Goal: Task Accomplishment & Management: Manage account settings

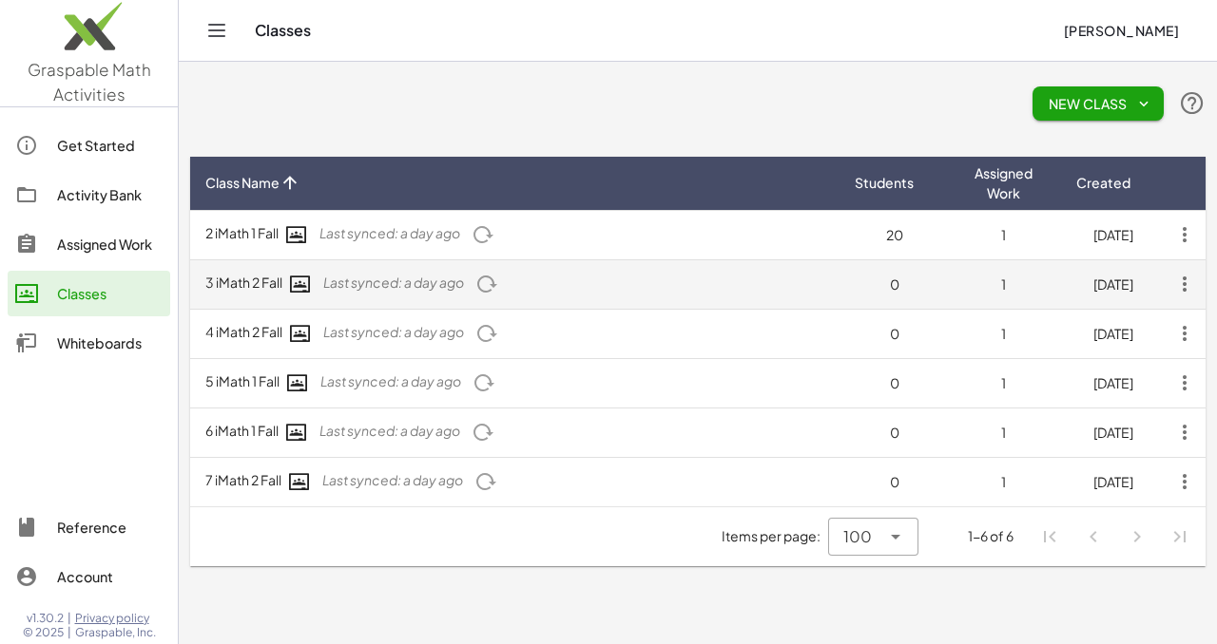
click at [414, 289] on span "Last synced: a day ago" at bounding box center [393, 282] width 141 height 17
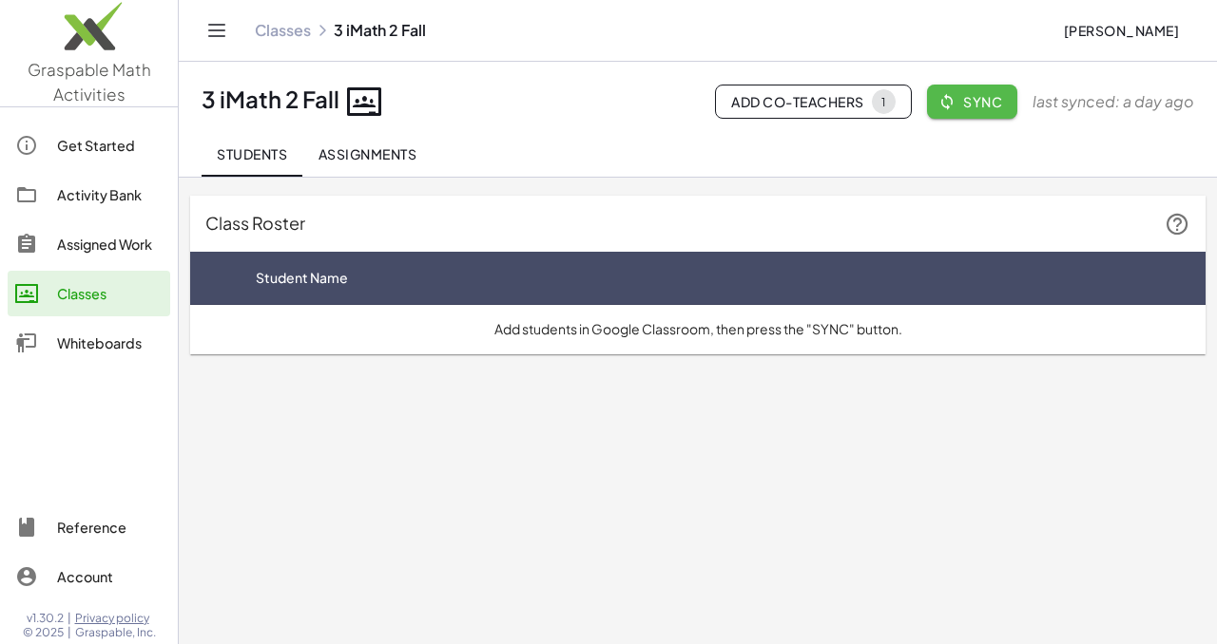
click at [978, 103] on span "Sync" at bounding box center [972, 101] width 60 height 17
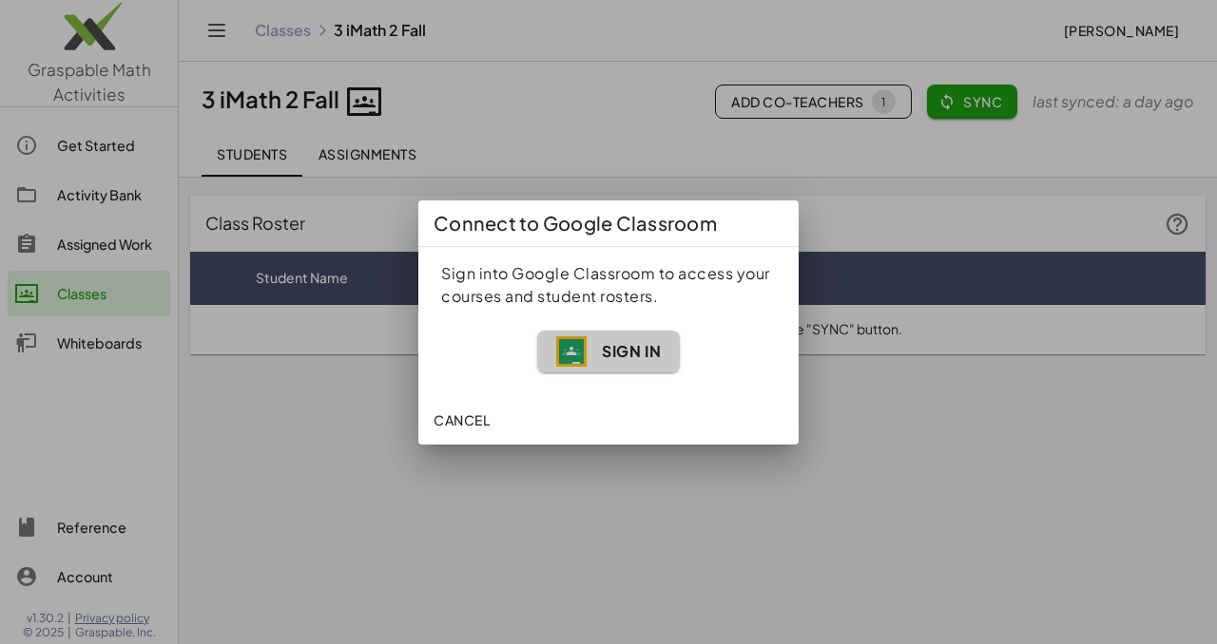
click at [589, 358] on span "Sign In" at bounding box center [608, 351] width 105 height 30
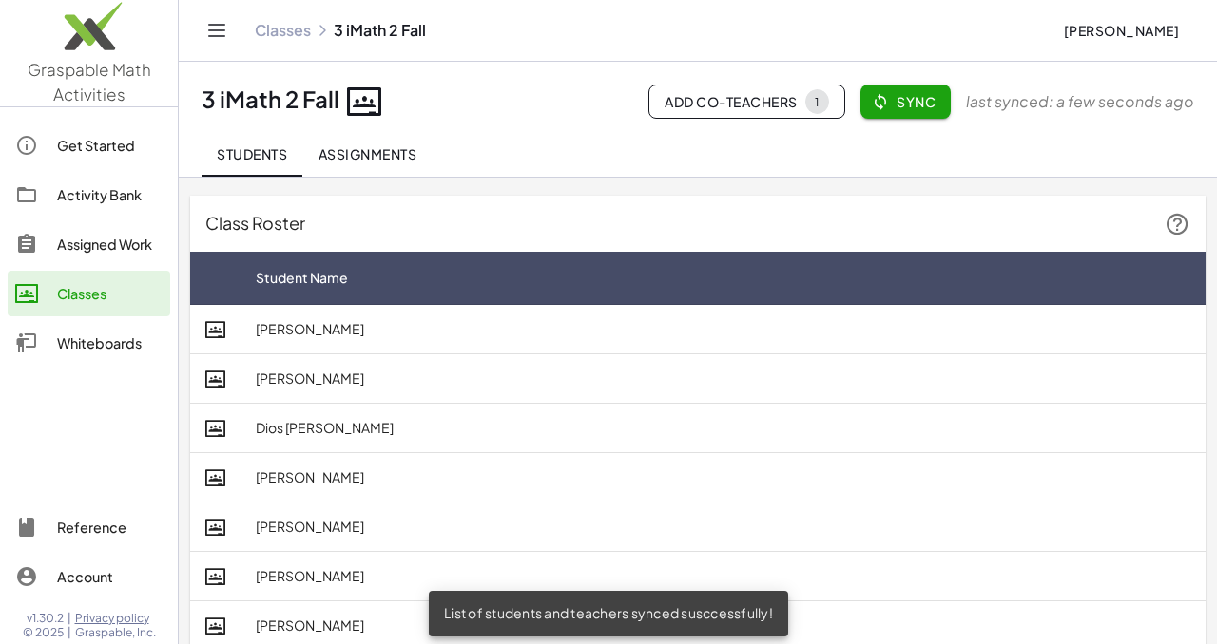
click at [589, 358] on td "[PERSON_NAME]" at bounding box center [722, 379] width 965 height 49
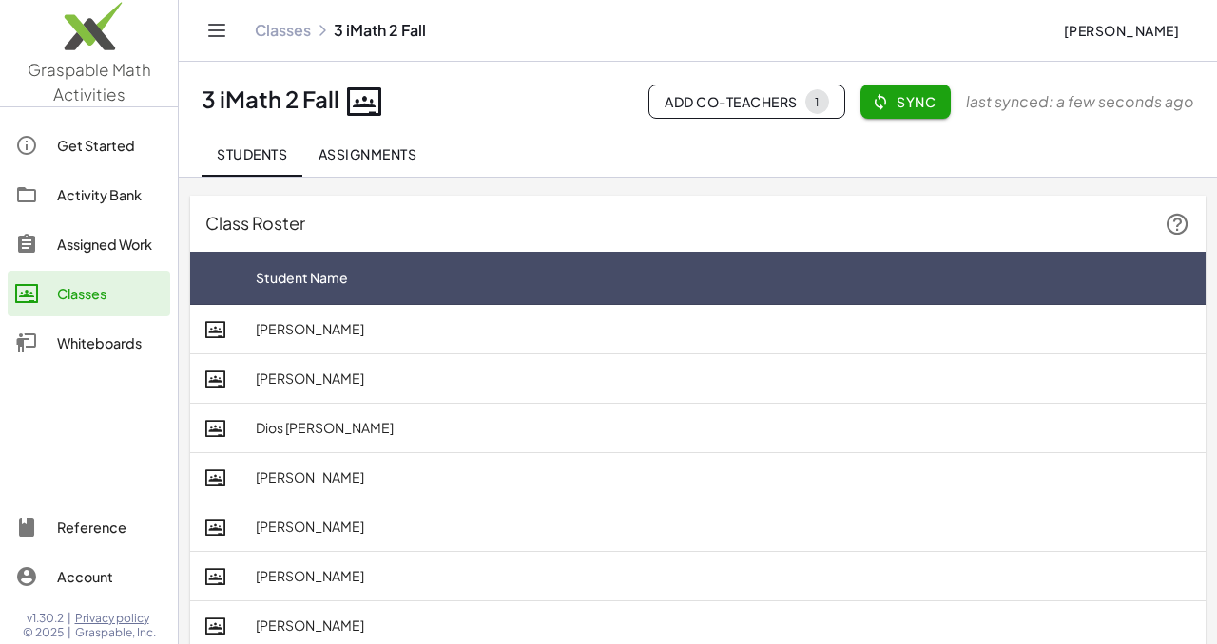
click at [723, 103] on span "Add Co-Teachers 1" at bounding box center [746, 101] width 164 height 25
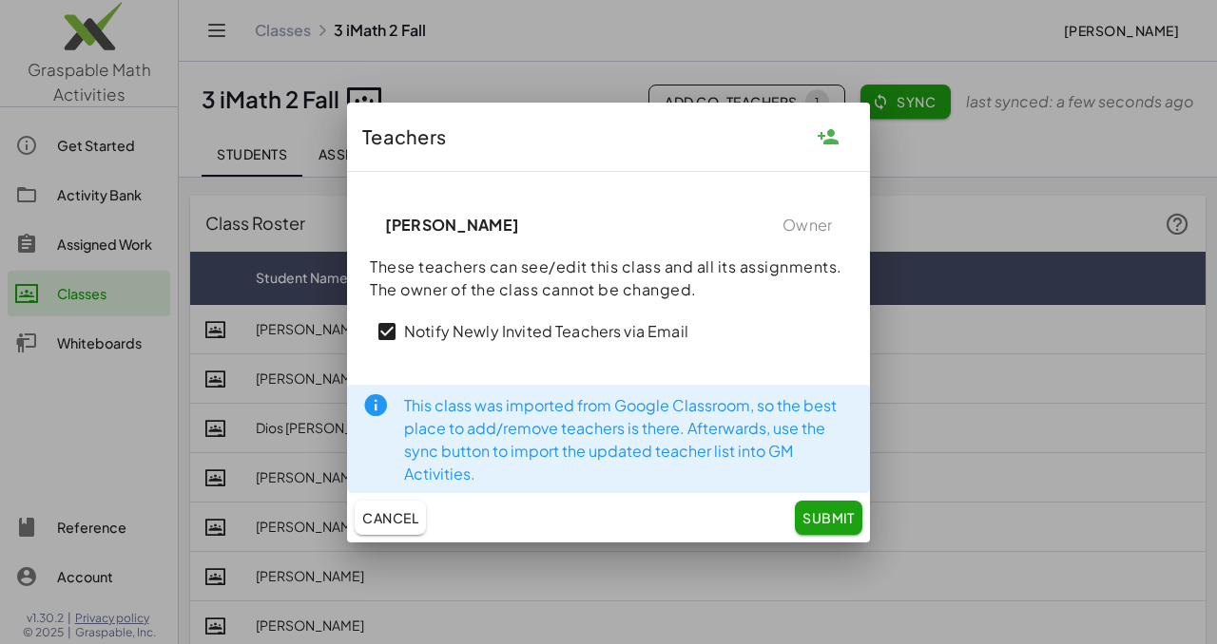
click at [816, 521] on span "Submit" at bounding box center [828, 517] width 52 height 17
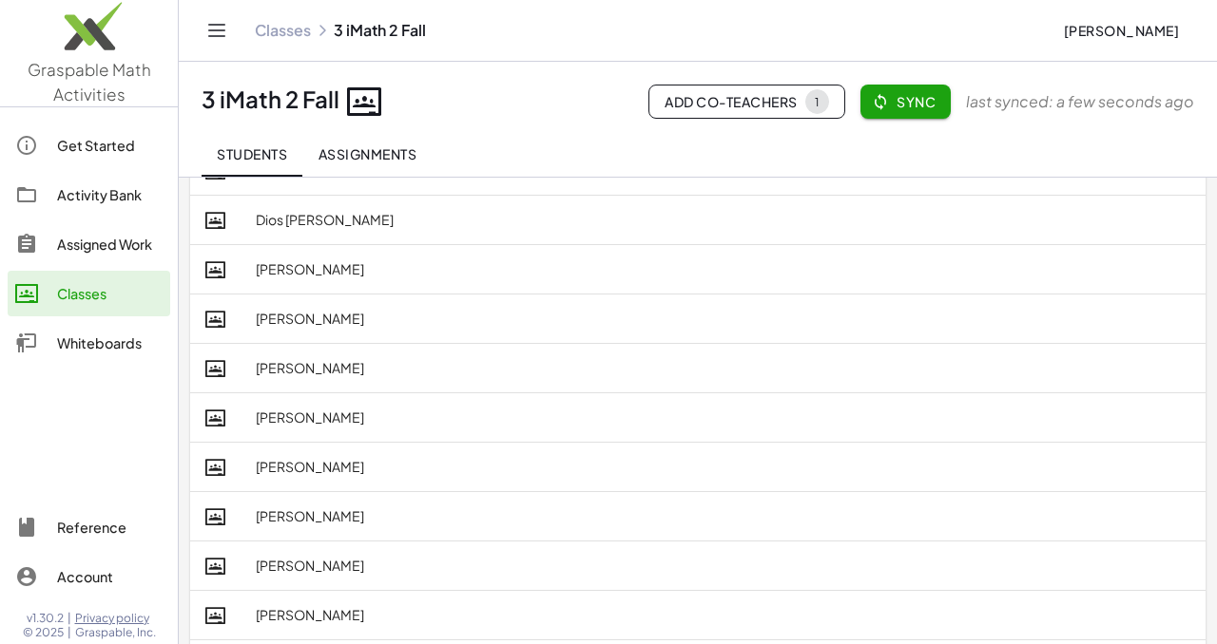
scroll to position [119, 0]
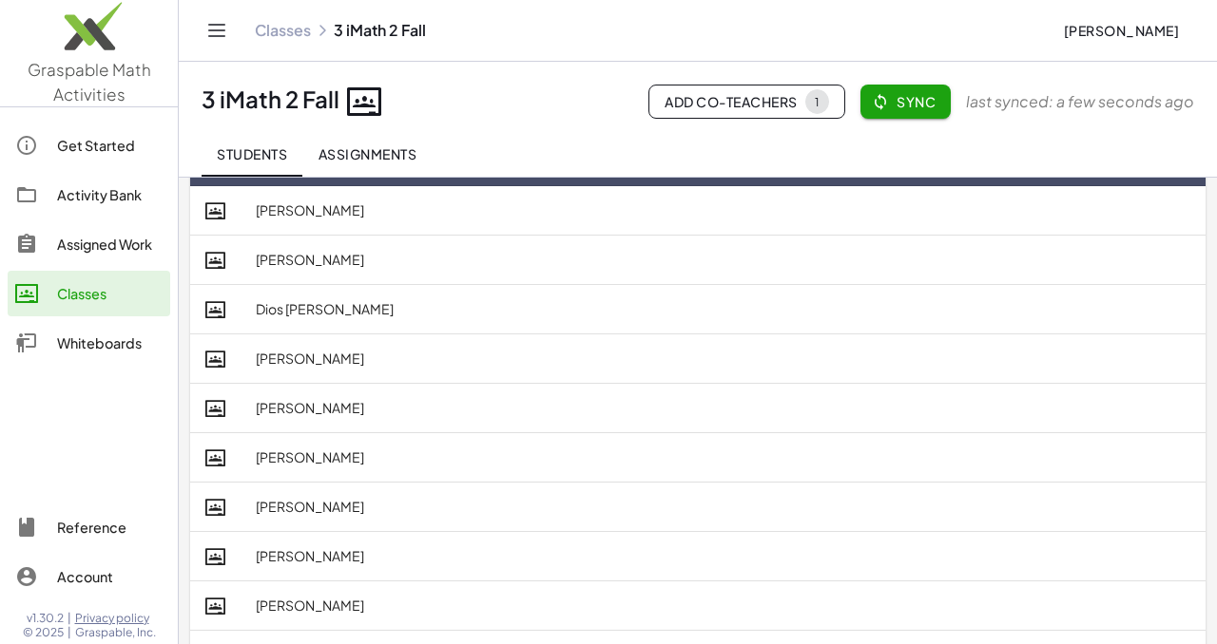
click at [102, 293] on div "Classes" at bounding box center [110, 293] width 106 height 23
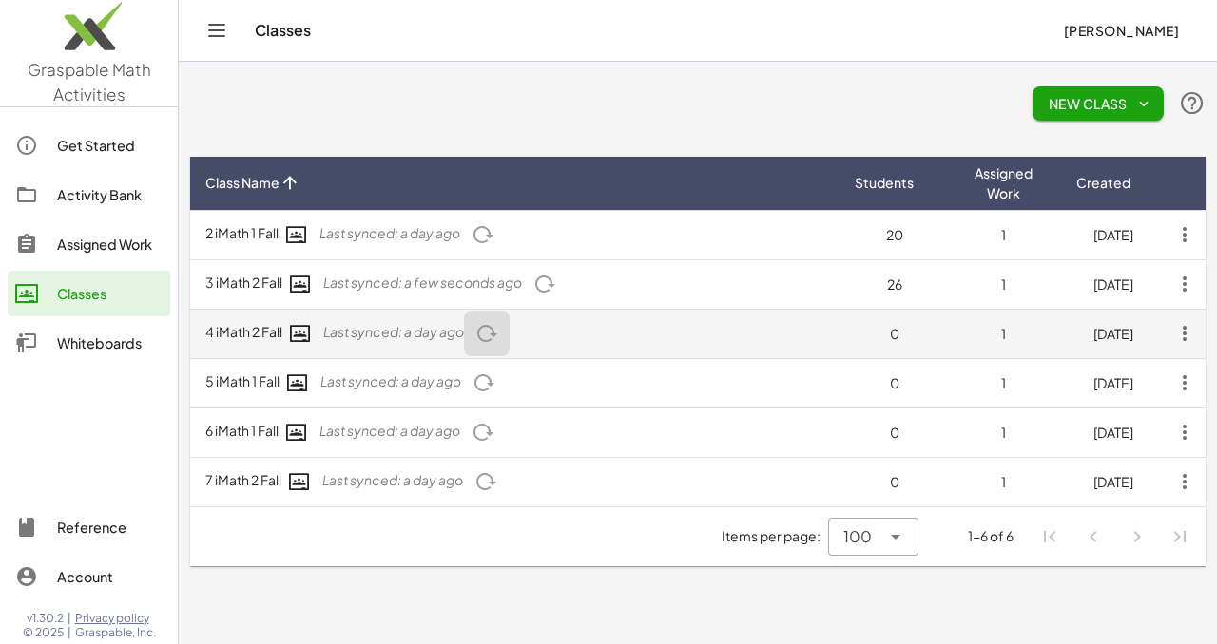
click at [498, 336] on icon "button" at bounding box center [486, 333] width 23 height 23
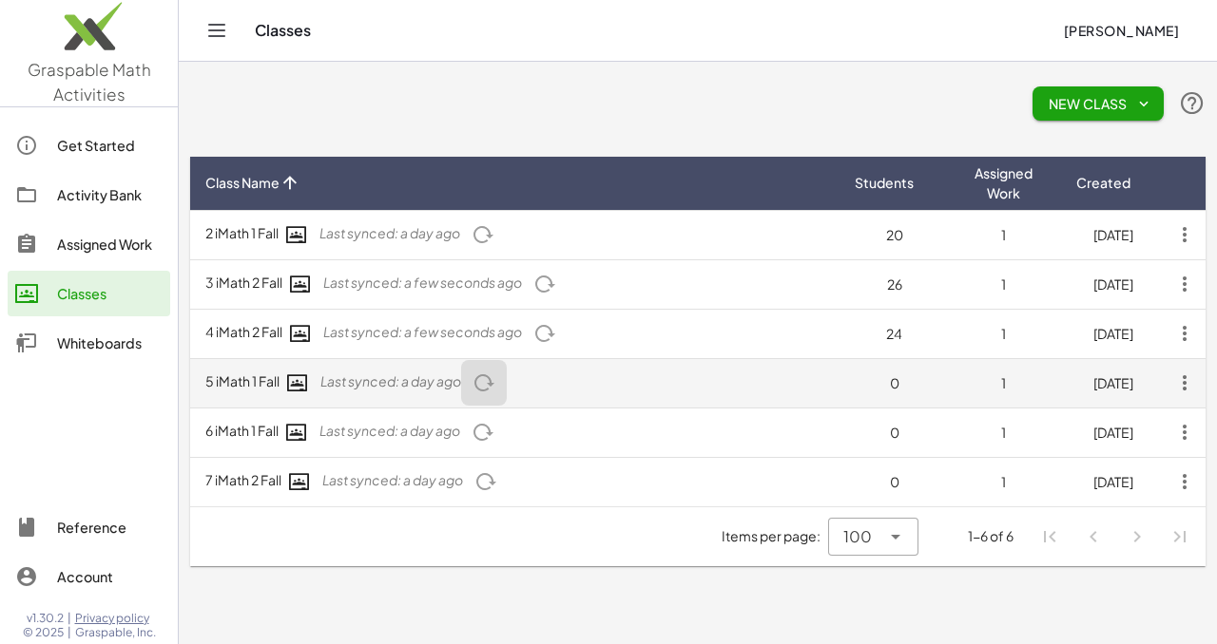
click at [490, 389] on icon "button" at bounding box center [483, 383] width 23 height 23
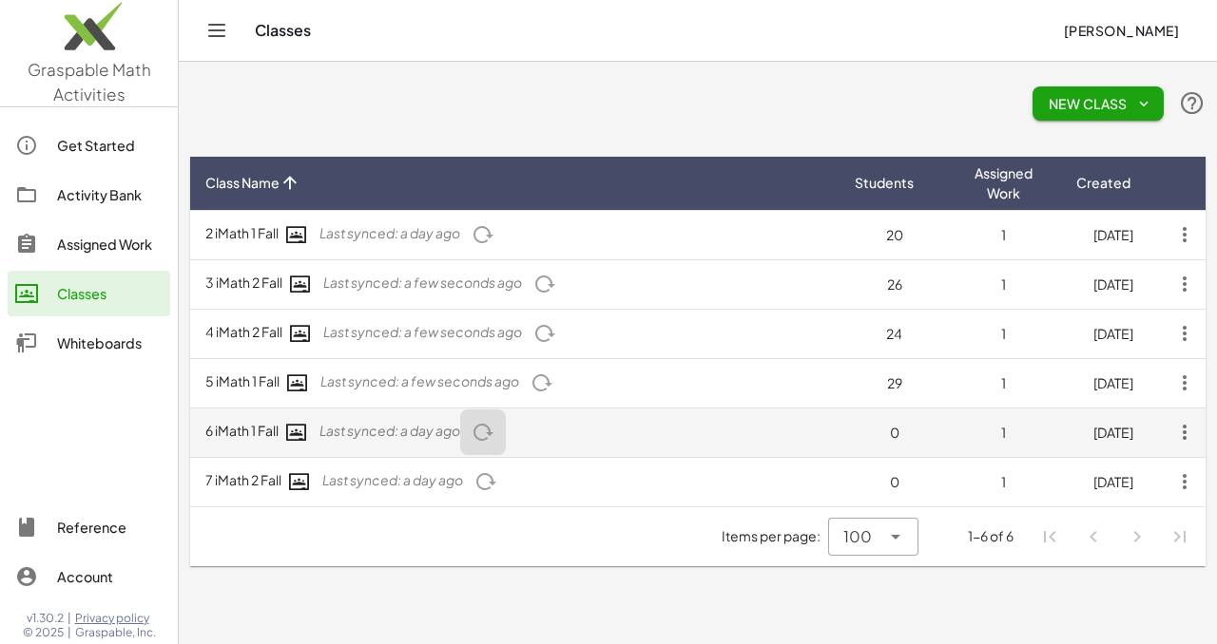
click at [492, 436] on icon "button" at bounding box center [482, 432] width 23 height 23
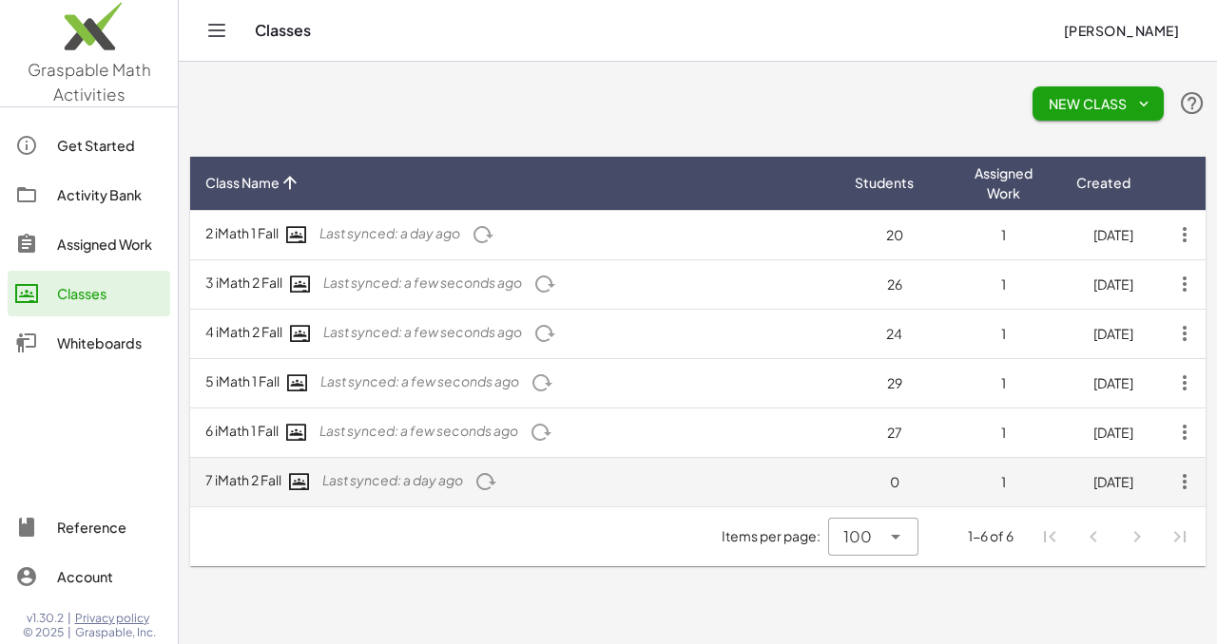
click at [491, 489] on icon "button" at bounding box center [485, 482] width 23 height 23
